Goal: Navigation & Orientation: Find specific page/section

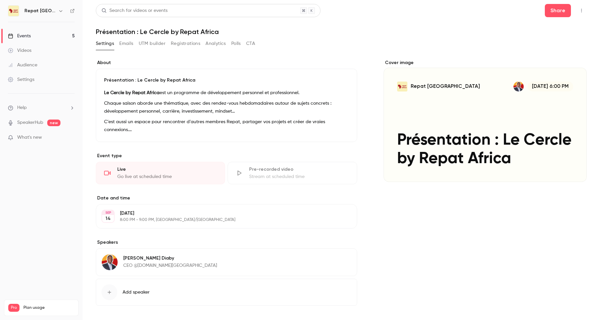
scroll to position [32, 0]
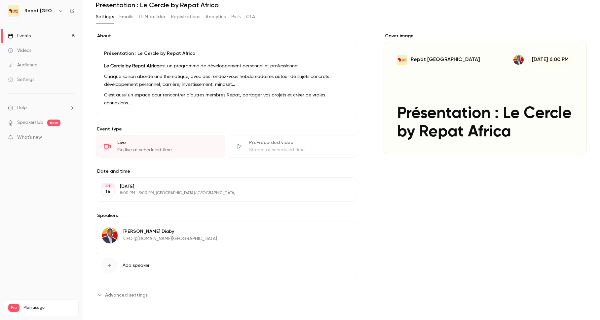
click at [32, 35] on link "Events 5" at bounding box center [41, 36] width 83 height 15
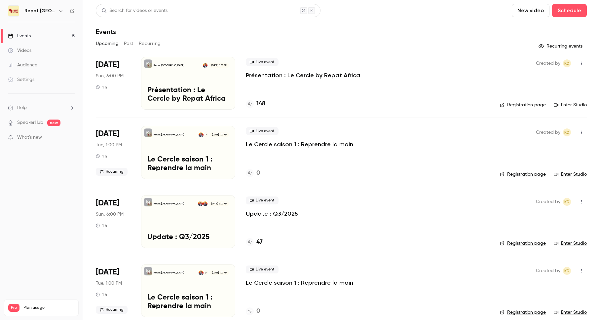
scroll to position [0, 0]
click at [259, 102] on h4 "148" at bounding box center [260, 103] width 9 height 9
